Goal: Task Accomplishment & Management: Use online tool/utility

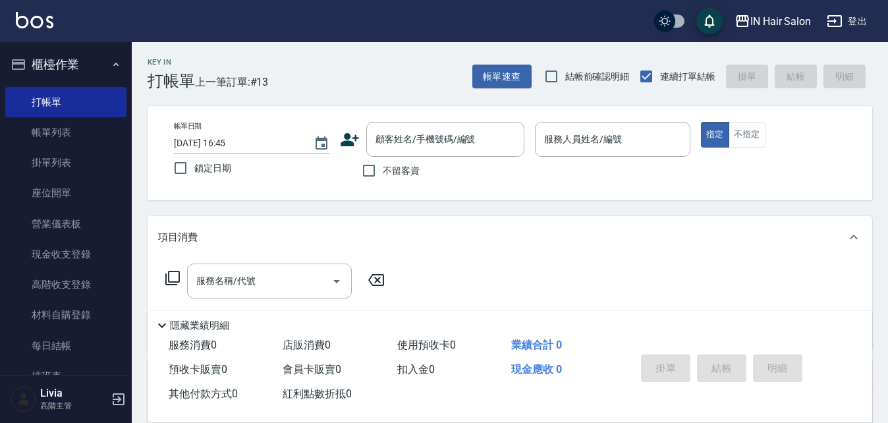
click at [349, 144] on icon at bounding box center [350, 139] width 18 height 13
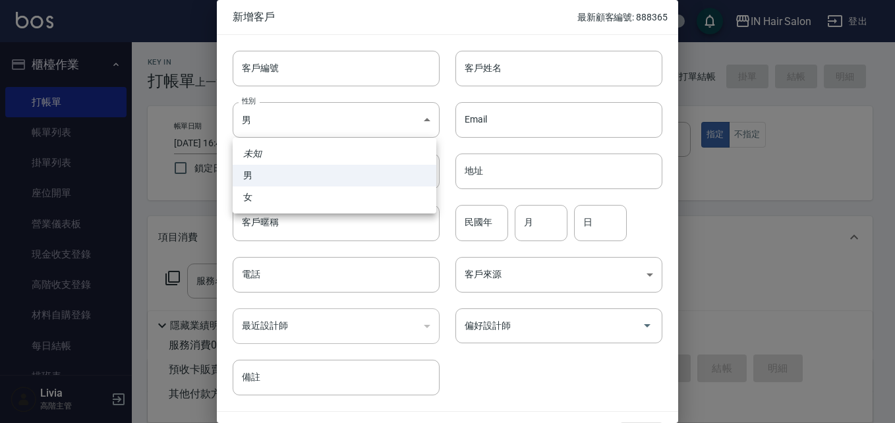
drag, startPoint x: 303, startPoint y: 115, endPoint x: 313, endPoint y: 144, distance: 30.6
click at [302, 117] on body "IN Hair Salon 登出 櫃檯作業 打帳單 帳單列表 掛單列表 座位開單 營業儀表板 現金收支登錄 高階收支登錄 材料自購登錄 每日結帳 排班表 現場…" at bounding box center [447, 322] width 895 height 644
drag, startPoint x: 281, startPoint y: 196, endPoint x: 331, endPoint y: 240, distance: 66.8
click at [280, 198] on li "女" at bounding box center [335, 197] width 204 height 22
type input "FEMALE"
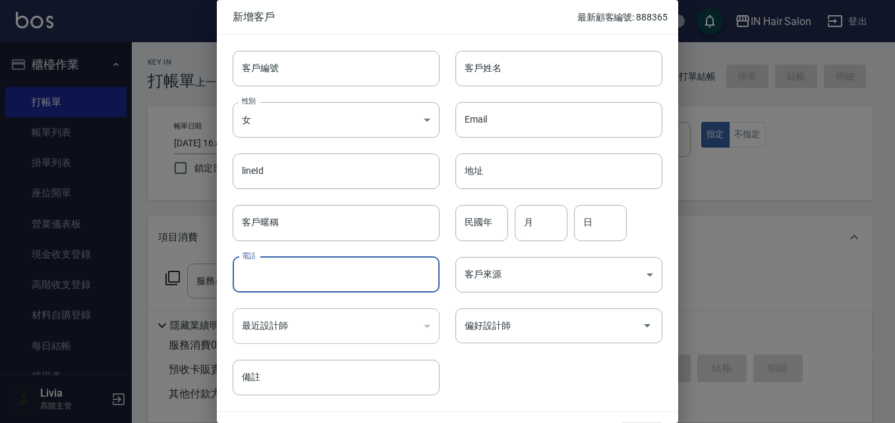
click at [310, 279] on input "電話" at bounding box center [336, 275] width 207 height 36
type input "0911741403"
click at [486, 70] on input "客戶姓名" at bounding box center [558, 69] width 207 height 36
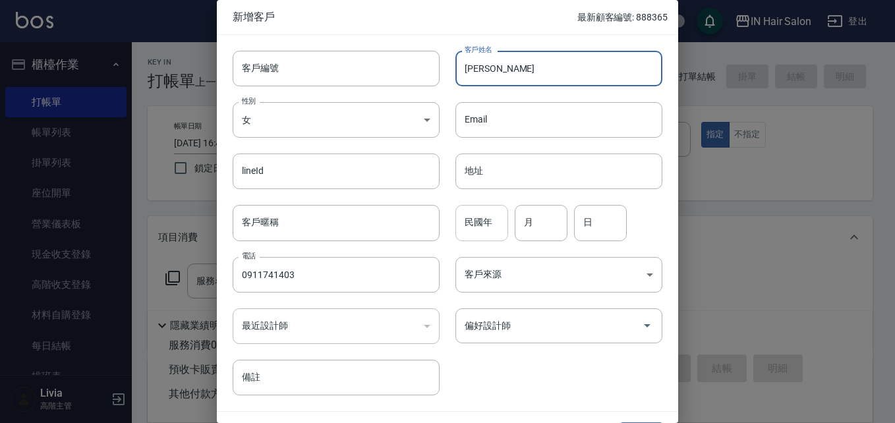
type input "[PERSON_NAME]"
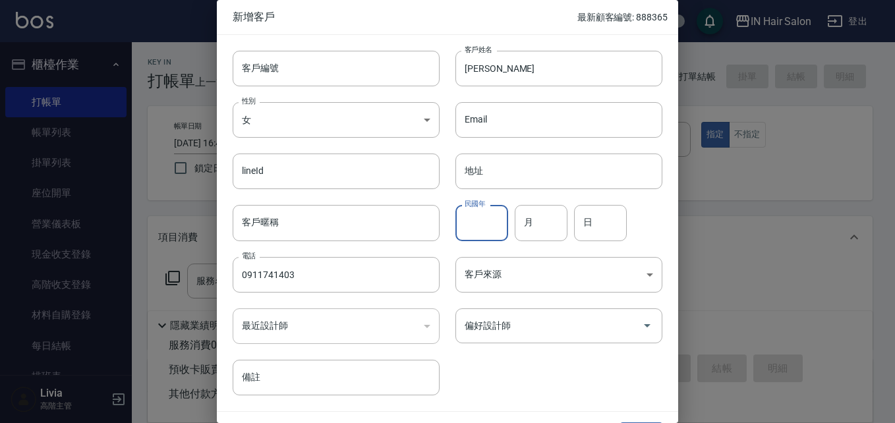
click at [476, 235] on input "民國年" at bounding box center [481, 223] width 53 height 36
type input "60"
click at [540, 228] on input "月" at bounding box center [541, 223] width 53 height 36
type input "04"
click at [590, 221] on input "日" at bounding box center [600, 223] width 53 height 36
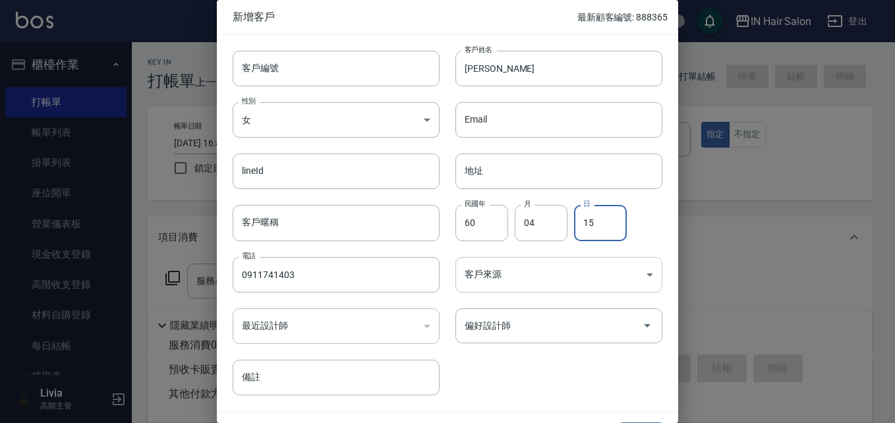
type input "15"
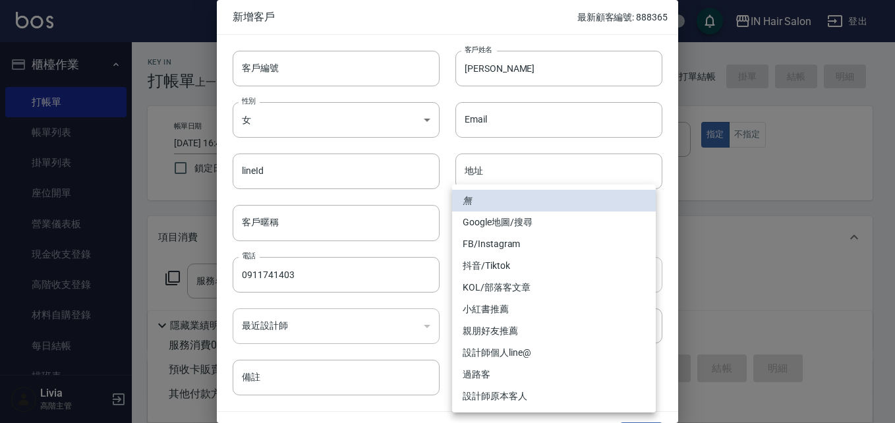
click at [473, 270] on body "IN Hair Salon 登出 櫃檯作業 打帳單 帳單列表 掛單列表 座位開單 營業儀表板 現金收支登錄 高階收支登錄 材料自購登錄 每日結帳 排班表 現場…" at bounding box center [447, 322] width 895 height 644
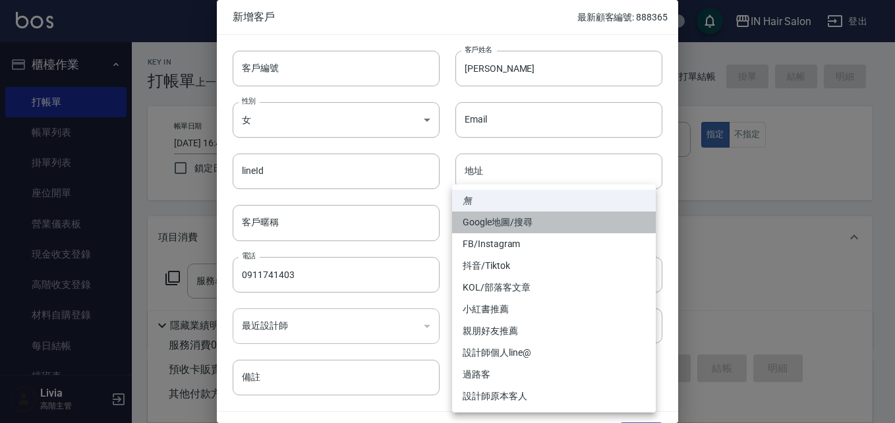
click at [522, 221] on li "Google地圖/搜尋" at bounding box center [554, 222] width 204 height 22
type input "Google地圖/搜尋"
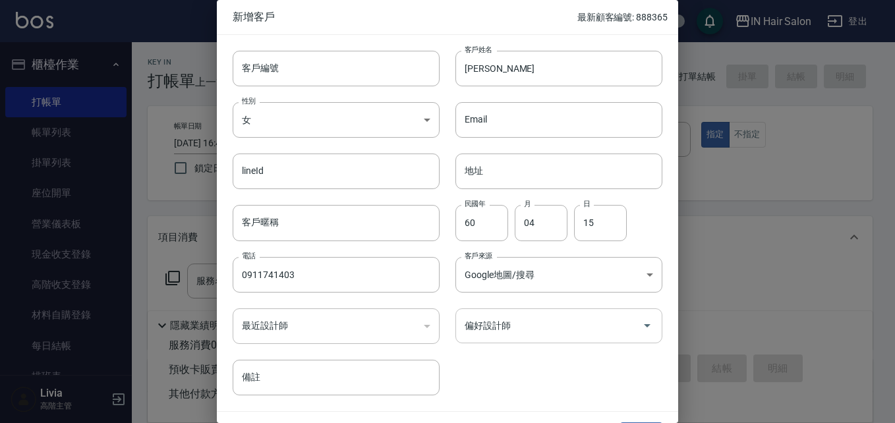
click at [501, 332] on input "偏好設計師" at bounding box center [548, 325] width 175 height 23
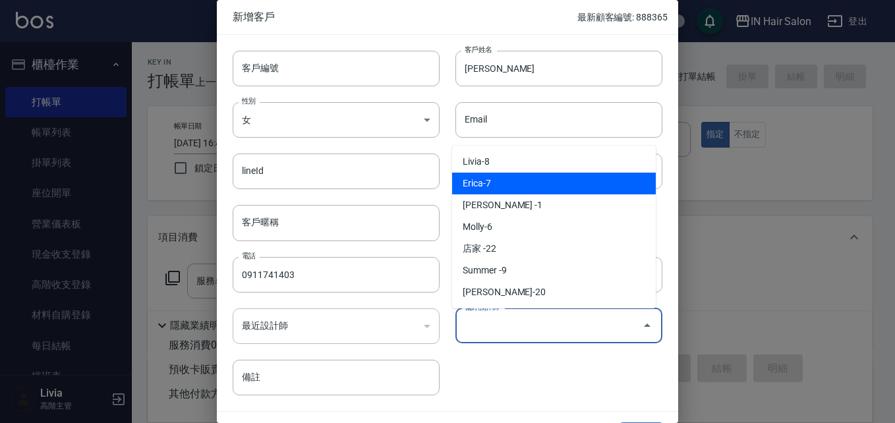
click at [496, 188] on li "Erica-7" at bounding box center [554, 184] width 204 height 22
type input "[PERSON_NAME]"
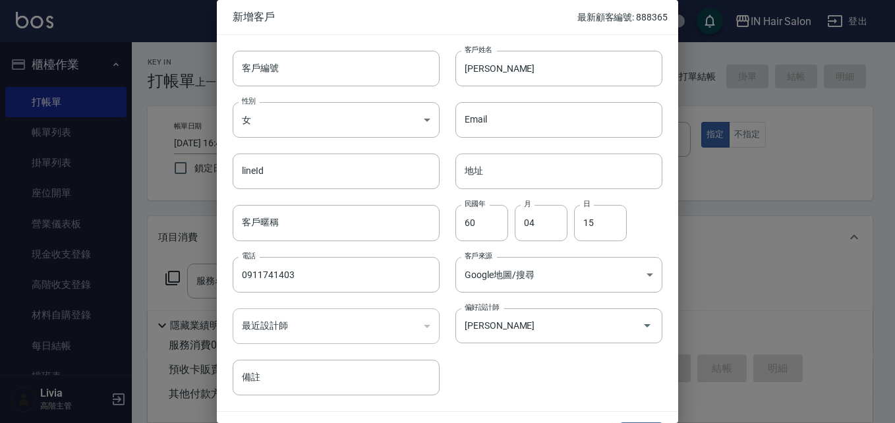
click at [520, 364] on div "客戶編號 客戶編號 客戶姓名 吳雅雯 客戶姓名 性別 女 FEMALE 性別 Email Email lineId lineId 地址 地址 客戶暱稱 客戶暱…" at bounding box center [439, 215] width 445 height 360
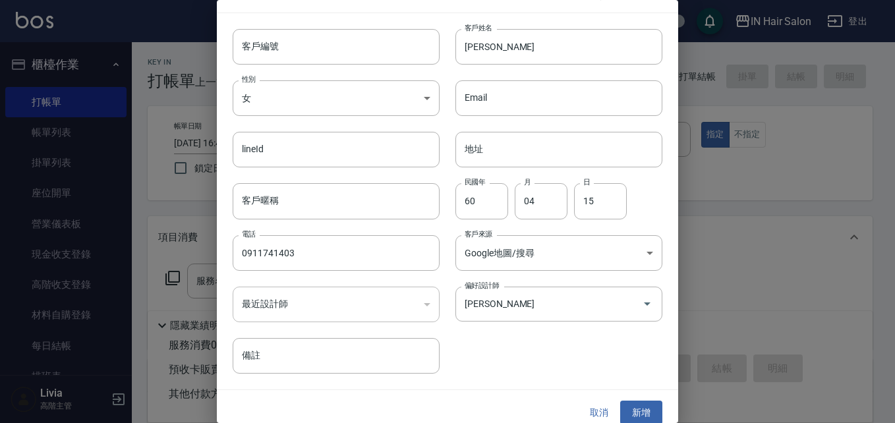
scroll to position [34, 0]
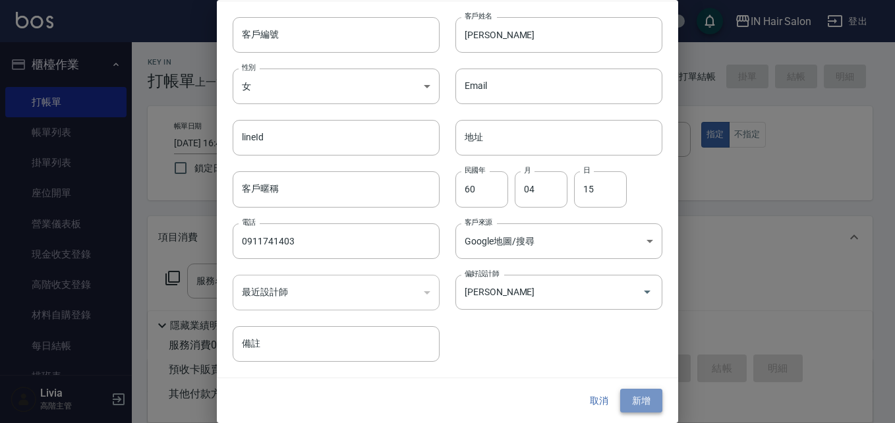
click at [632, 399] on button "新增" at bounding box center [641, 401] width 42 height 24
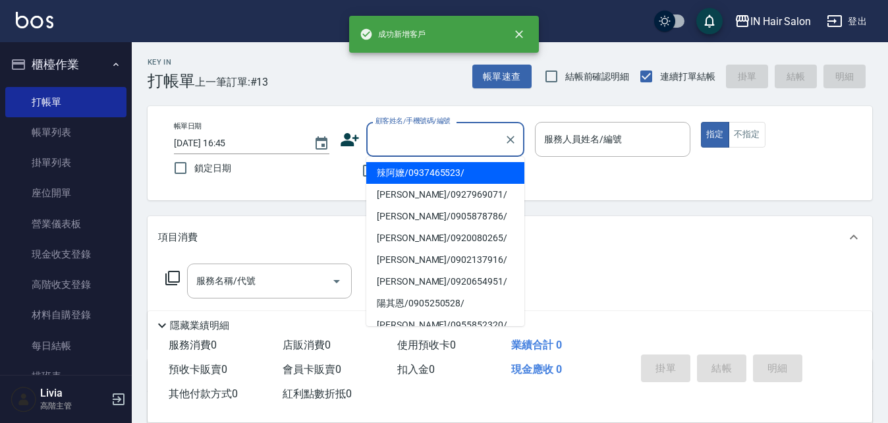
click at [430, 151] on input "顧客姓名/手機號碼/編號" at bounding box center [435, 139] width 126 height 23
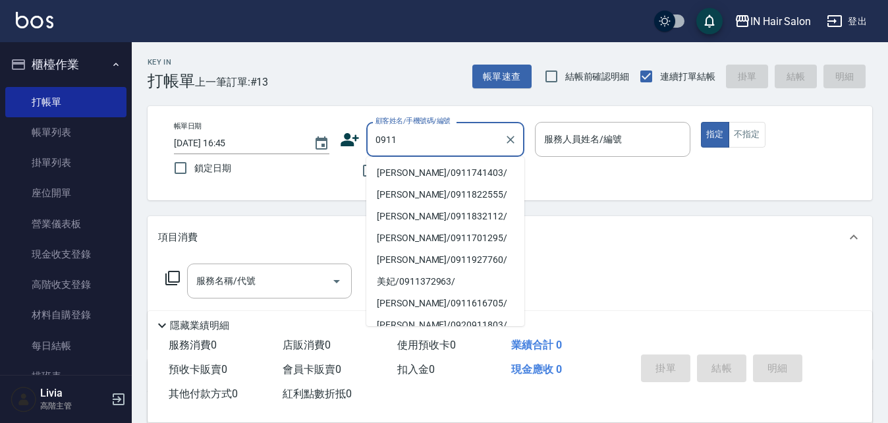
click at [397, 173] on li "吳雅雯/0911741403/" at bounding box center [445, 173] width 158 height 22
type input "吳雅雯/0911741403/"
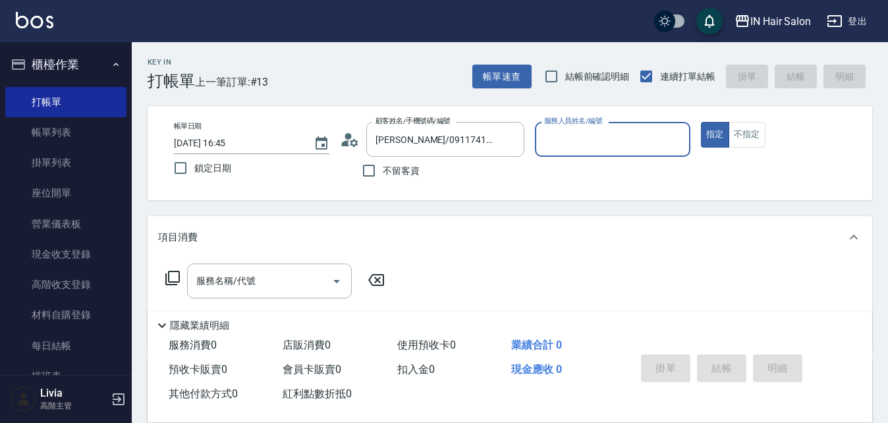
type input "7號設計師Erica-7"
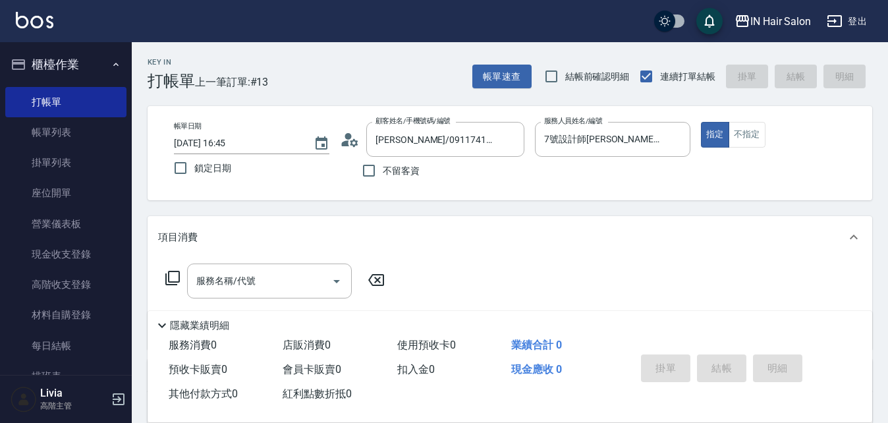
click at [171, 277] on icon at bounding box center [173, 278] width 16 height 16
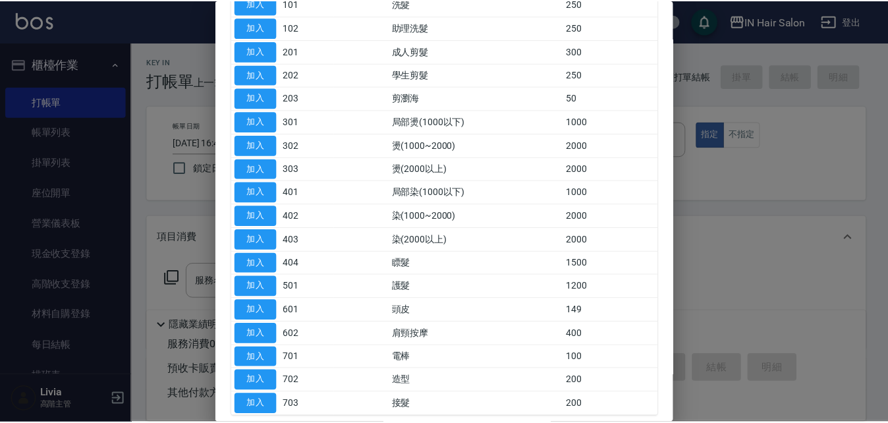
scroll to position [132, 0]
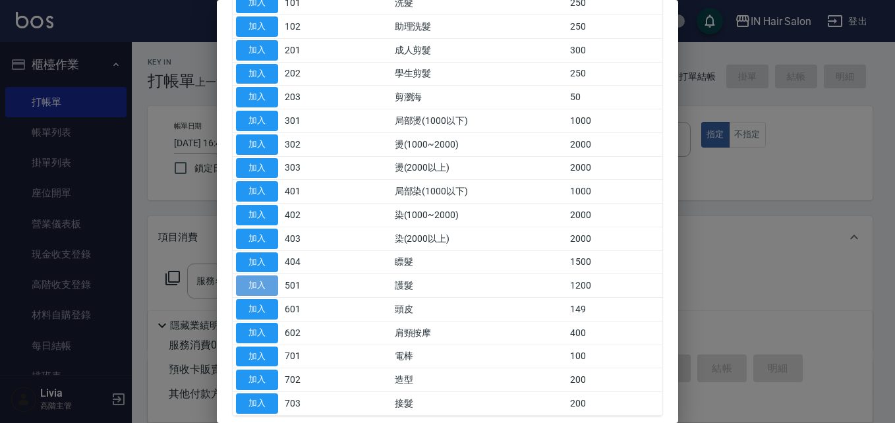
click at [267, 282] on button "加入" at bounding box center [257, 285] width 42 height 20
type input "護髮(501)"
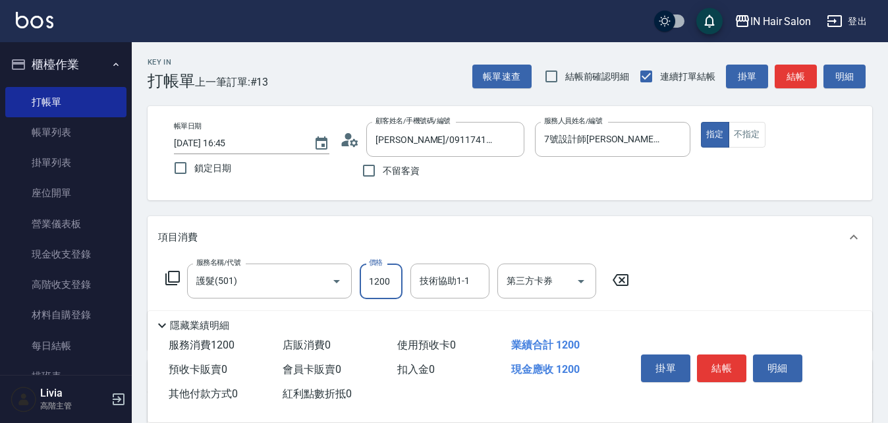
click at [385, 284] on input "1200" at bounding box center [381, 282] width 43 height 36
type input "1800"
click at [684, 284] on div "服務名稱/代號 護髮(501) 服務名稱/代號 價格 1800 價格 技術協助1-1 技術協助1-1 第三方卡券 第三方卡券" at bounding box center [510, 304] width 725 height 92
click at [726, 358] on button "結帳" at bounding box center [721, 368] width 49 height 28
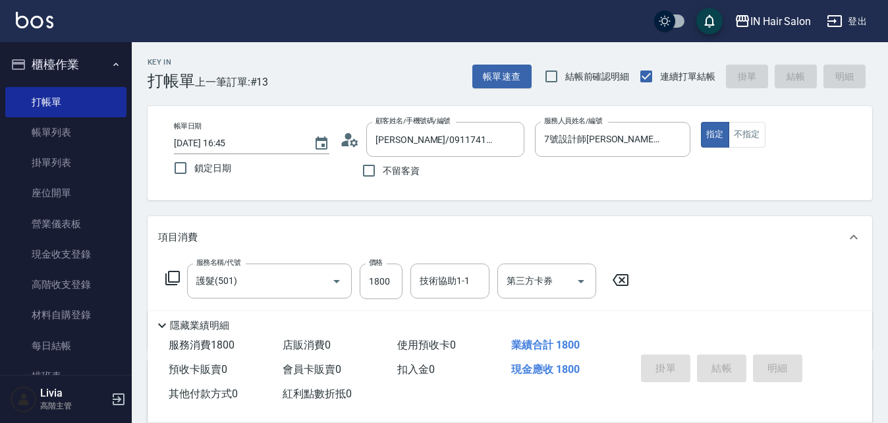
type input "2025/09/06 17:31"
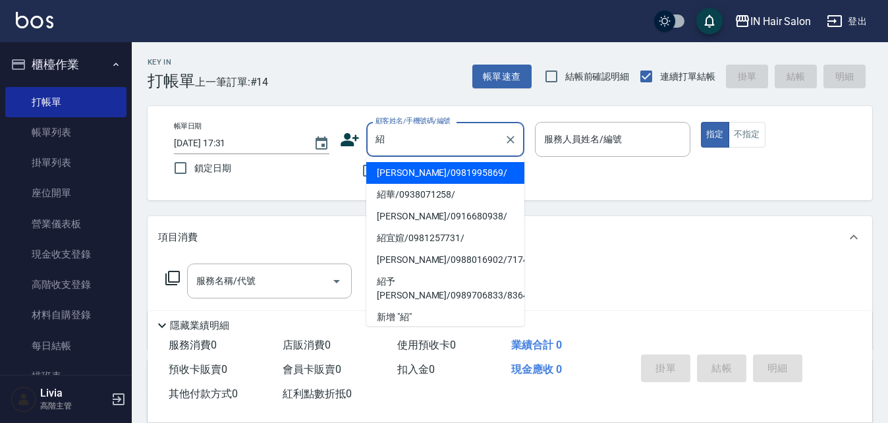
click at [385, 194] on li "紹華/0938071258/" at bounding box center [445, 195] width 158 height 22
type input "紹華/0938071258/"
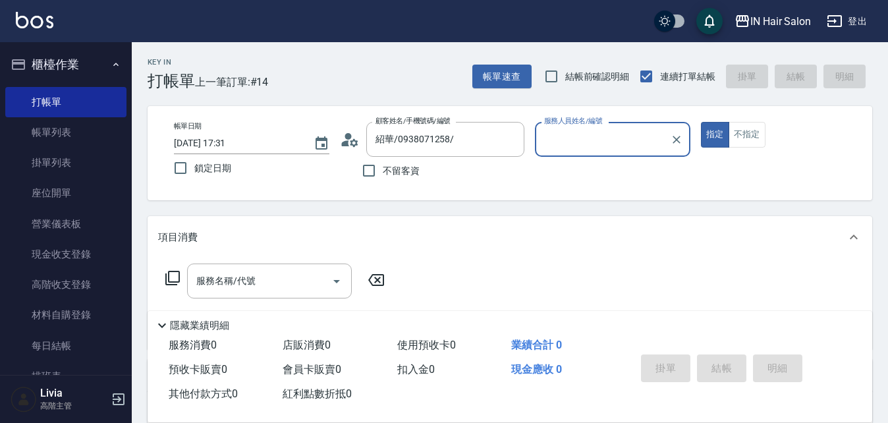
type input "6號設計師Molly-6"
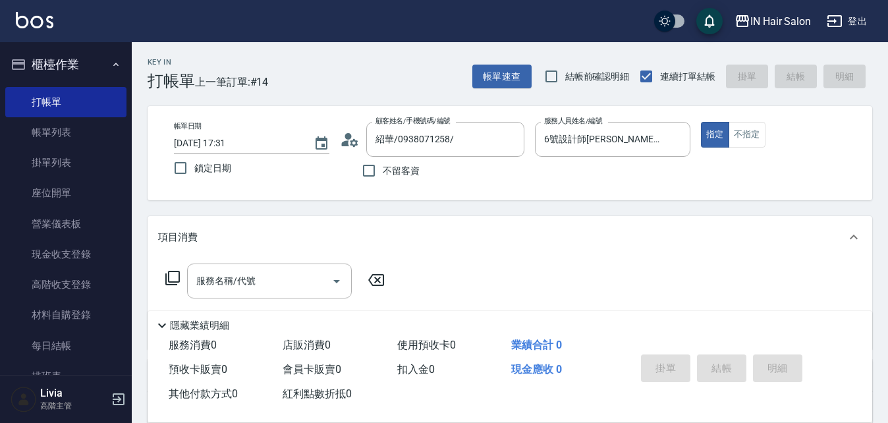
click at [179, 273] on icon at bounding box center [172, 278] width 14 height 14
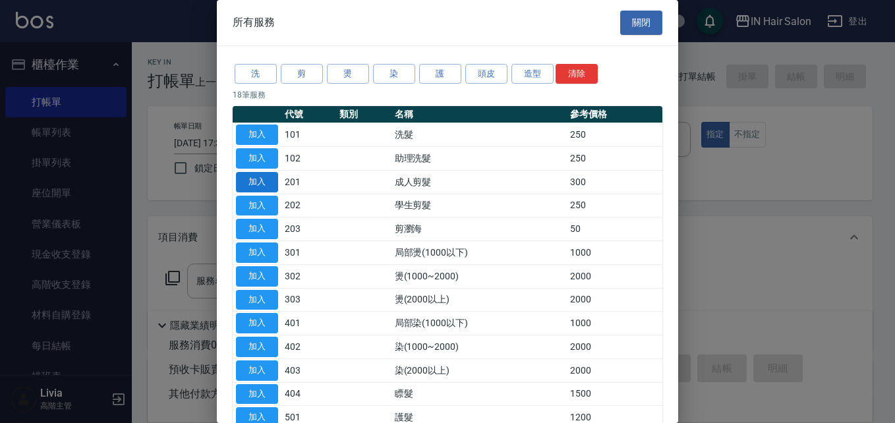
click at [266, 181] on button "加入" at bounding box center [257, 182] width 42 height 20
type input "成人剪髮(201)"
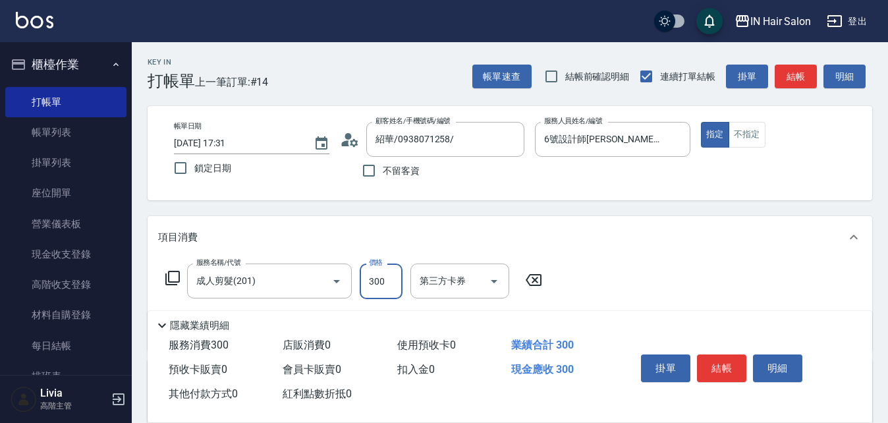
click at [392, 273] on input "300" at bounding box center [381, 282] width 43 height 36
type input "400"
click at [635, 287] on div "服務名稱/代號 成人剪髮(201) 服務名稱/代號 價格 400 價格 第三方卡券 第三方卡券" at bounding box center [510, 304] width 725 height 92
click at [728, 363] on button "結帳" at bounding box center [721, 368] width 49 height 28
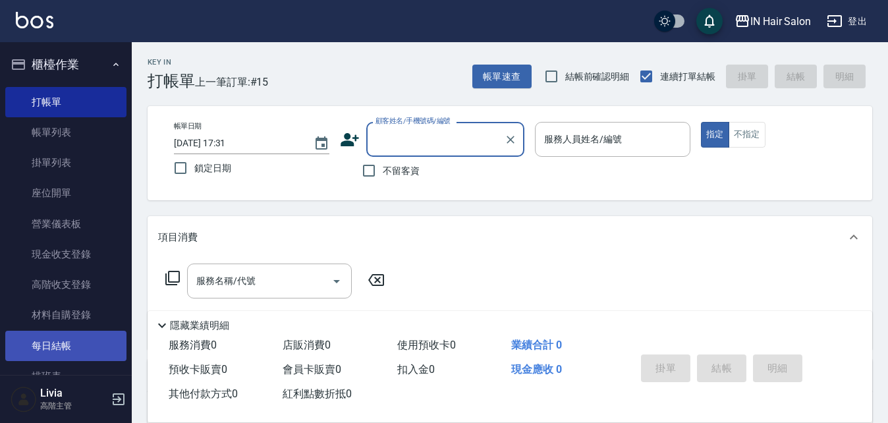
click at [66, 348] on link "每日結帳" at bounding box center [65, 346] width 121 height 30
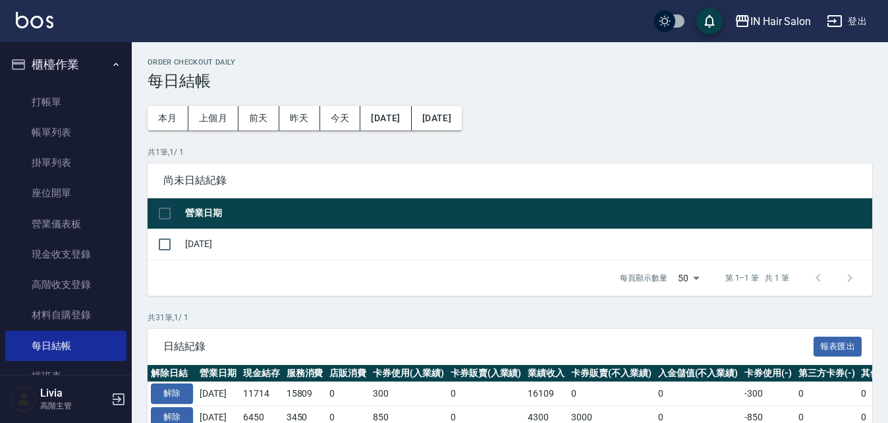
click at [158, 208] on input "checkbox" at bounding box center [165, 214] width 28 height 28
checkbox input "true"
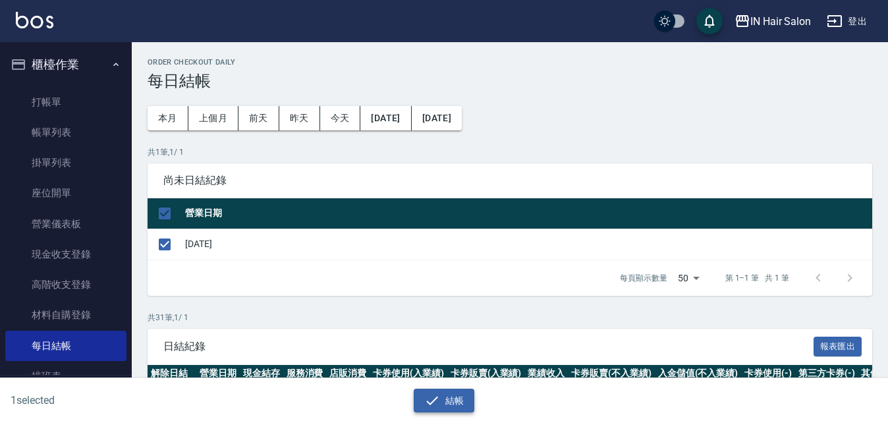
click at [447, 402] on button "結帳" at bounding box center [444, 401] width 61 height 24
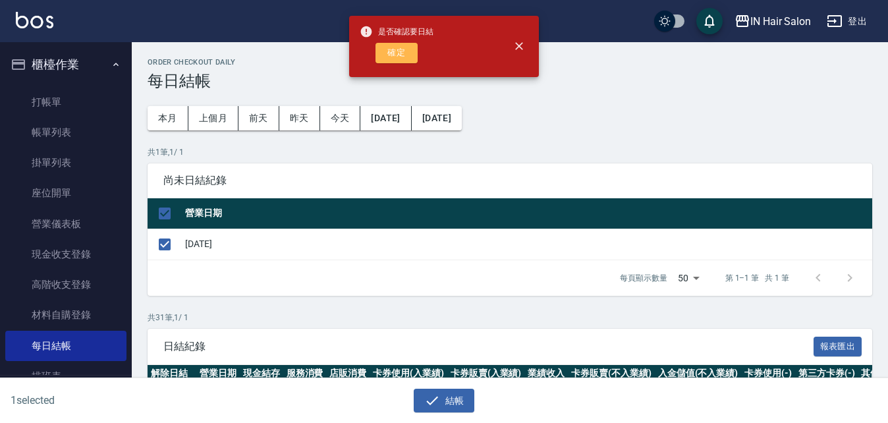
drag, startPoint x: 392, startPoint y: 54, endPoint x: 389, endPoint y: 75, distance: 21.3
click at [392, 53] on button "確定" at bounding box center [397, 53] width 42 height 20
checkbox input "false"
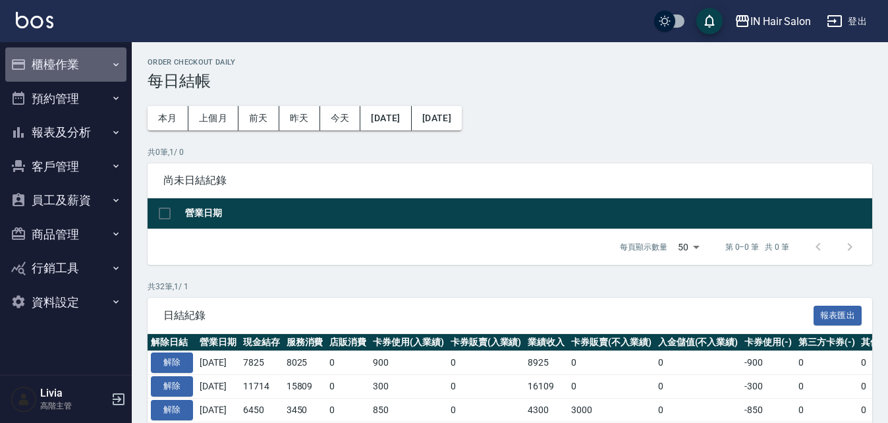
click at [67, 62] on button "櫃檯作業" at bounding box center [65, 64] width 121 height 34
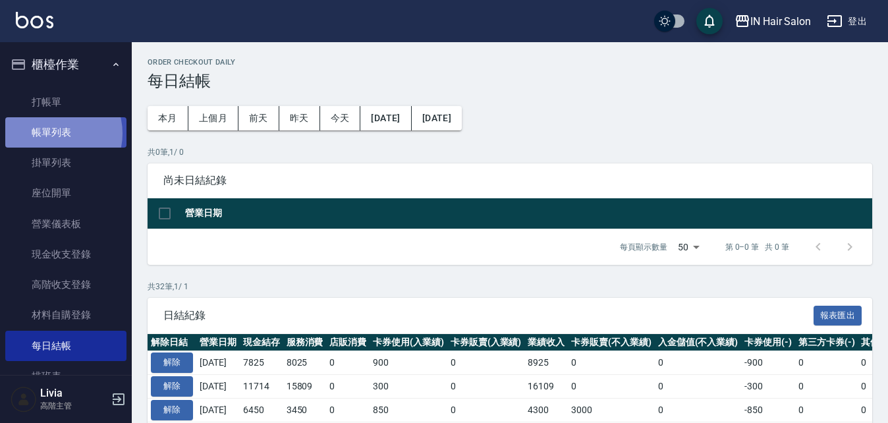
click at [55, 134] on link "帳單列表" at bounding box center [65, 132] width 121 height 30
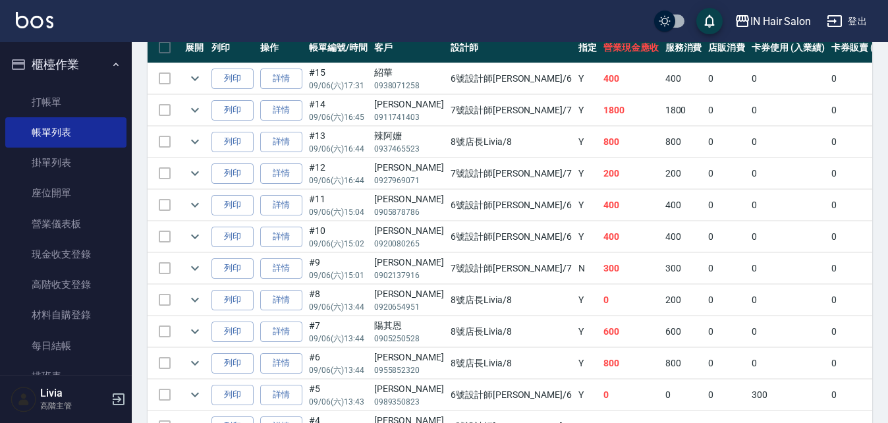
scroll to position [353, 0]
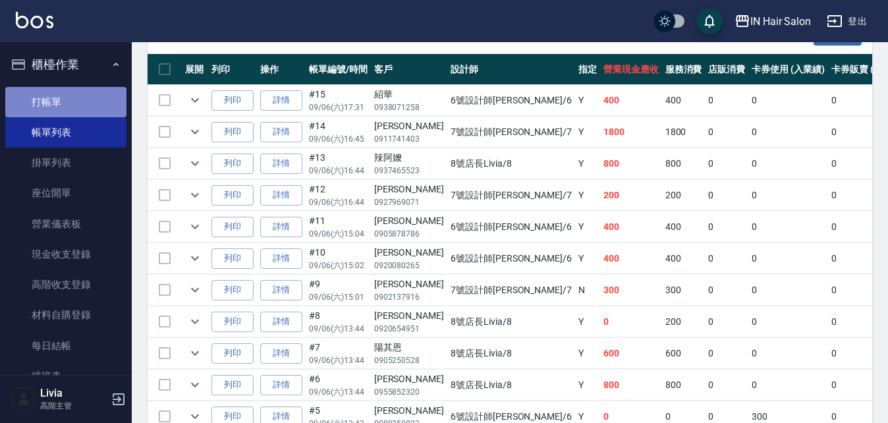
click at [71, 105] on link "打帳單" at bounding box center [65, 102] width 121 height 30
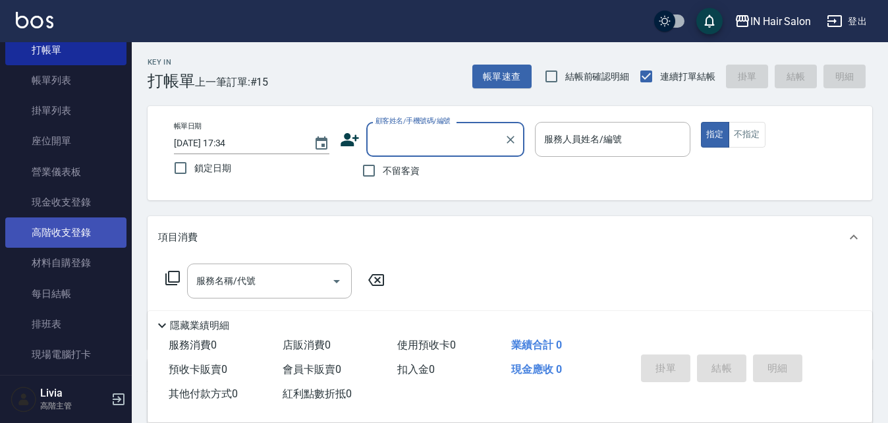
scroll to position [132, 0]
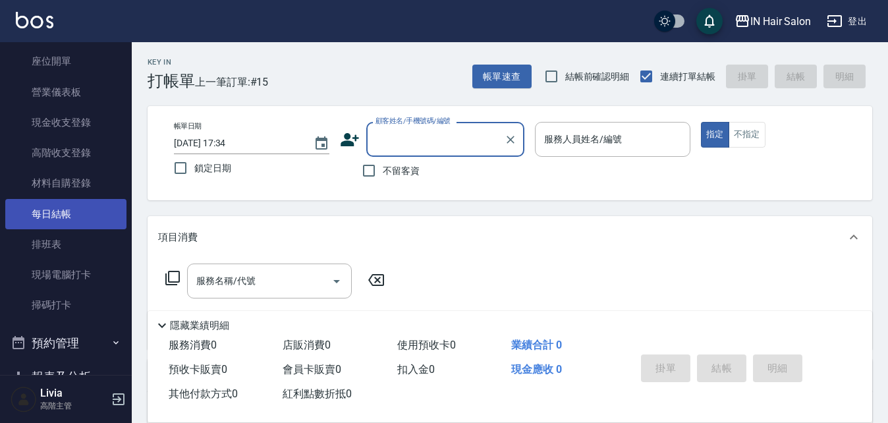
click at [59, 213] on link "每日結帳" at bounding box center [65, 214] width 121 height 30
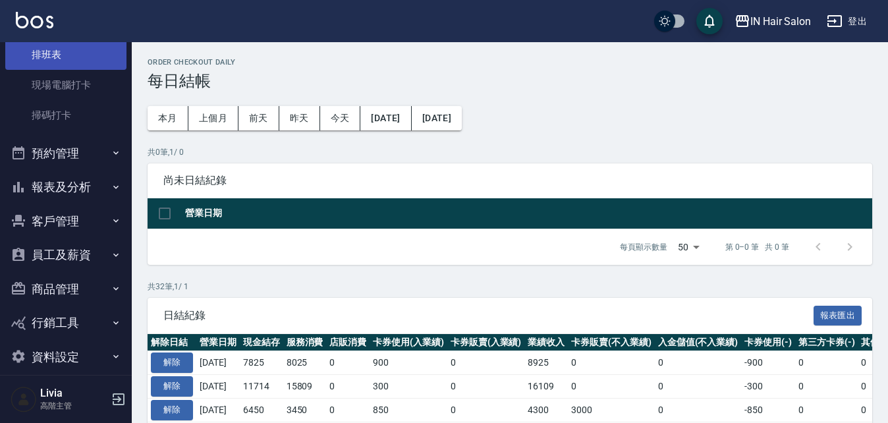
scroll to position [329, 0]
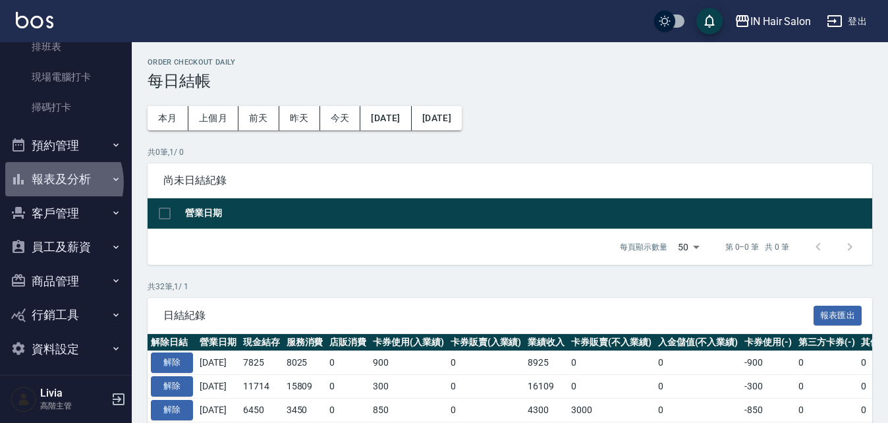
click at [54, 182] on button "報表及分析" at bounding box center [65, 179] width 121 height 34
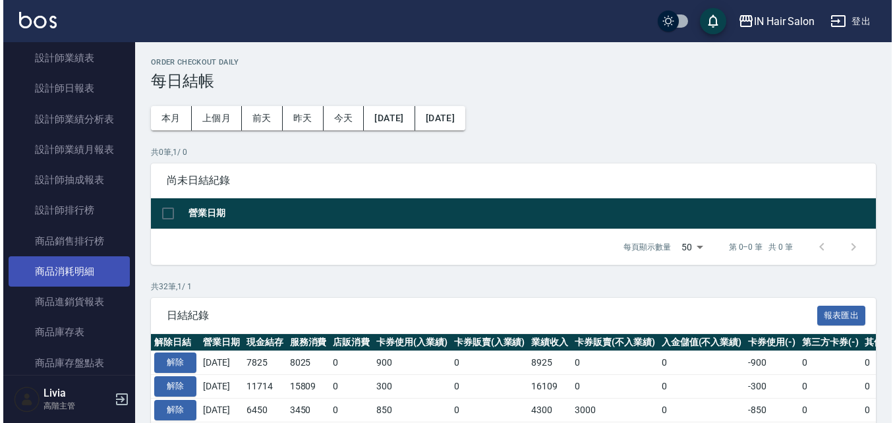
scroll to position [922, 0]
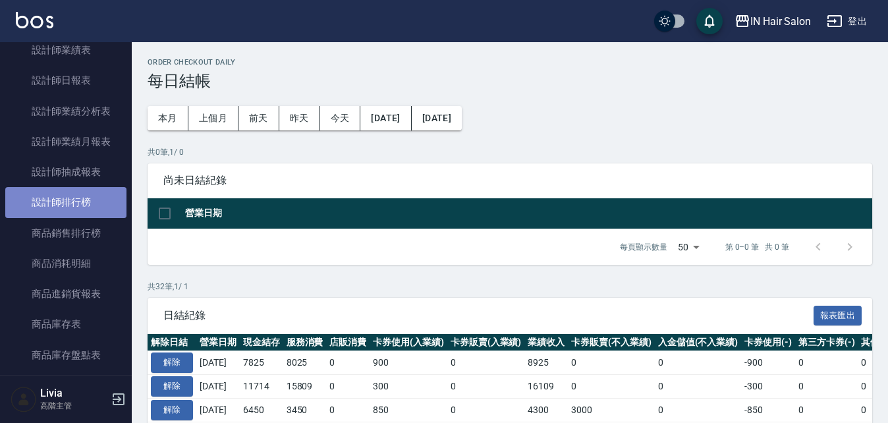
click at [84, 201] on link "設計師排行榜" at bounding box center [65, 202] width 121 height 30
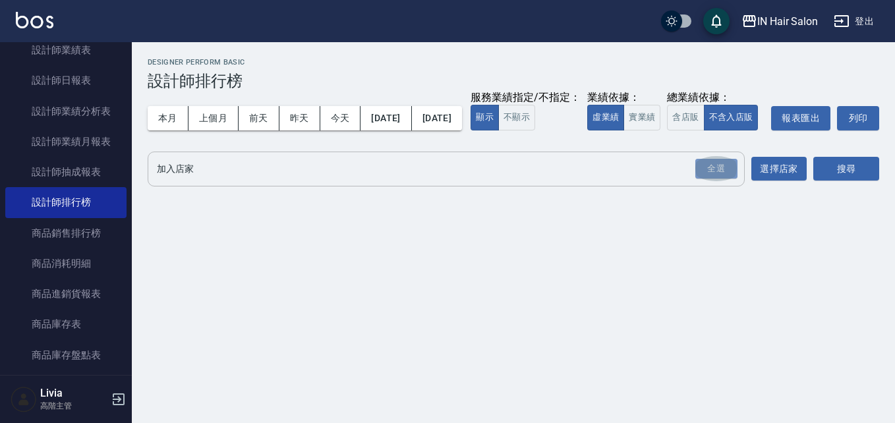
drag, startPoint x: 717, startPoint y: 194, endPoint x: 596, endPoint y: 187, distance: 121.4
click at [716, 179] on div "全選" at bounding box center [716, 169] width 42 height 20
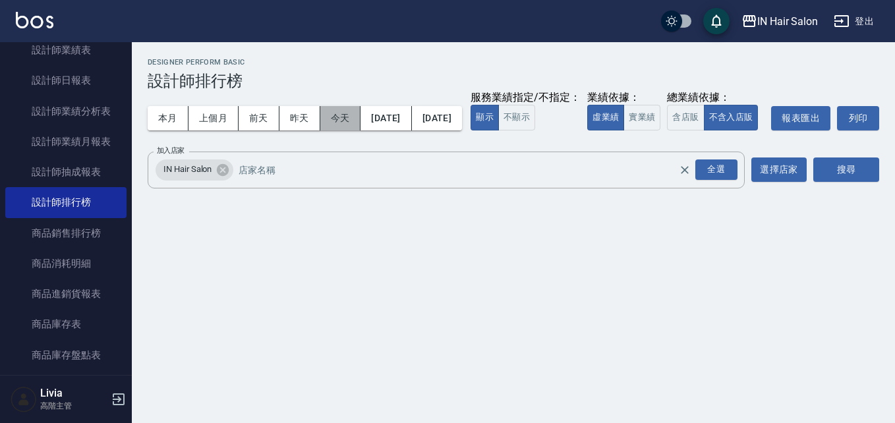
click at [345, 123] on button "今天" at bounding box center [340, 118] width 41 height 24
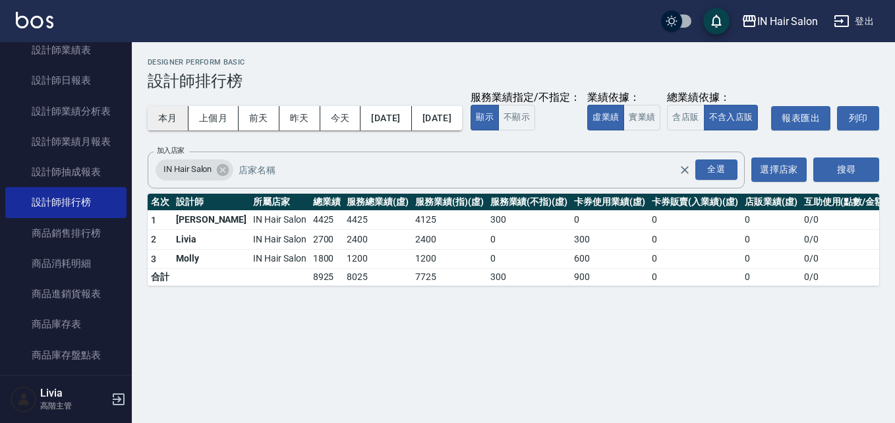
click at [163, 119] on button "本月" at bounding box center [168, 118] width 41 height 24
